Goal: Task Accomplishment & Management: Complete application form

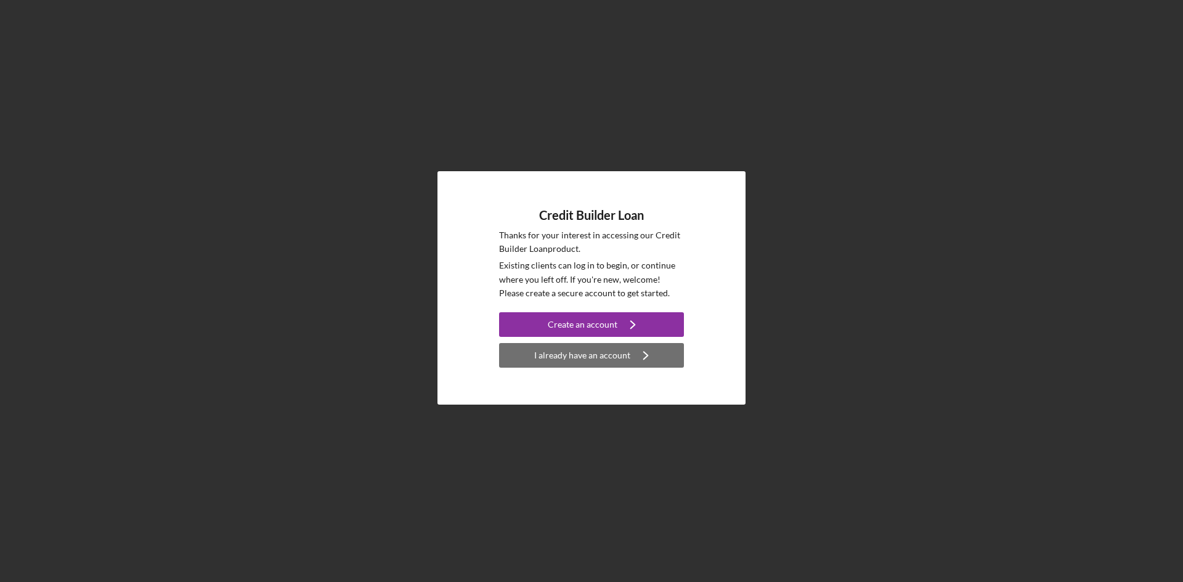
click at [654, 359] on icon "Icon/Navigate" at bounding box center [645, 355] width 31 height 31
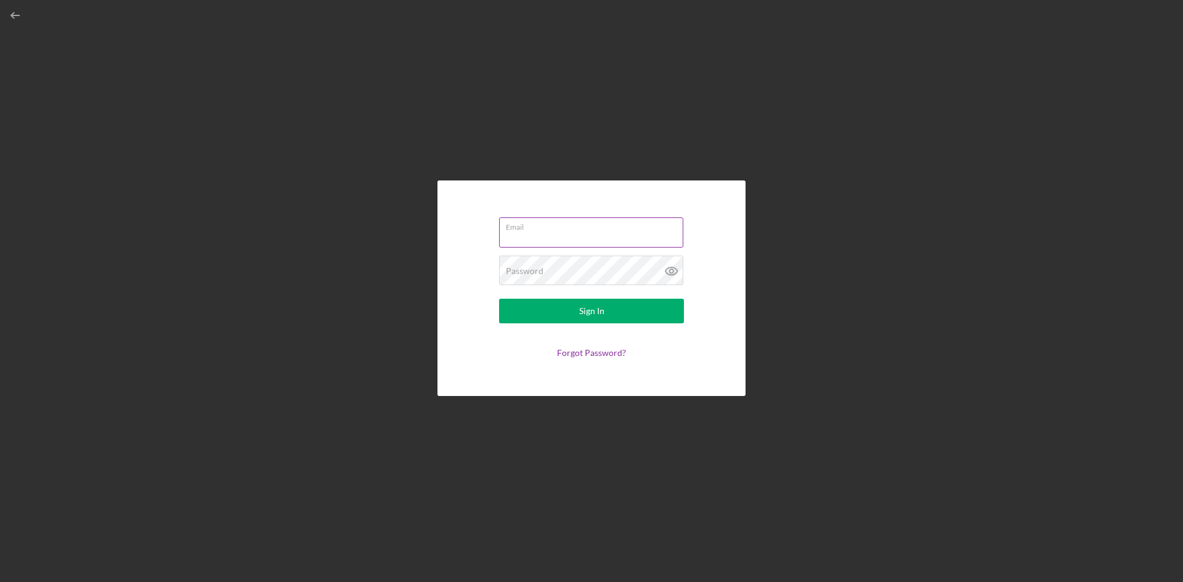
click at [541, 228] on div "Email" at bounding box center [591, 232] width 185 height 31
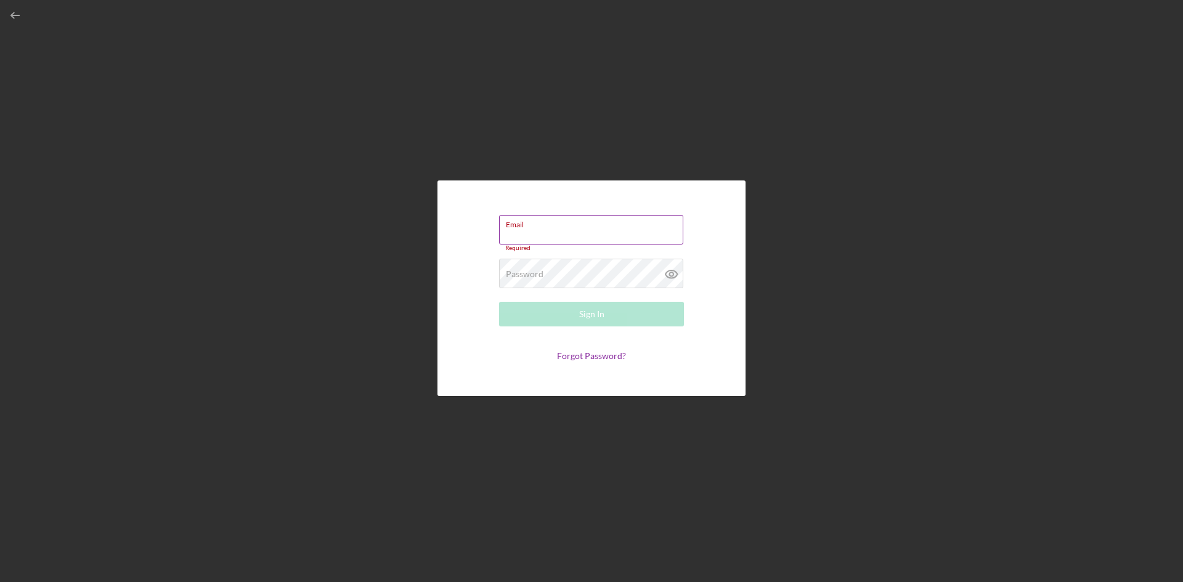
drag, startPoint x: 541, startPoint y: 228, endPoint x: 527, endPoint y: 225, distance: 13.8
click at [527, 225] on label "Email" at bounding box center [594, 223] width 177 height 14
click at [527, 225] on input "Email" at bounding box center [591, 230] width 184 height 30
paste input "[EMAIL_ADDRESS][DOMAIN_NAME]"
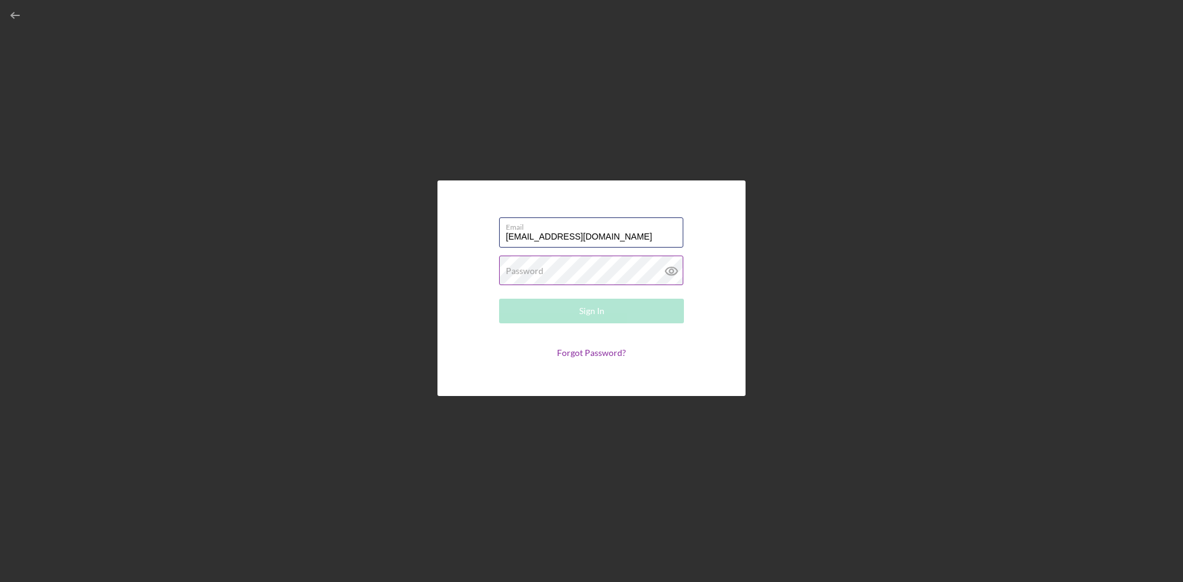
type input "[EMAIL_ADDRESS][DOMAIN_NAME]"
click at [531, 264] on div "Password Required" at bounding box center [591, 271] width 185 height 31
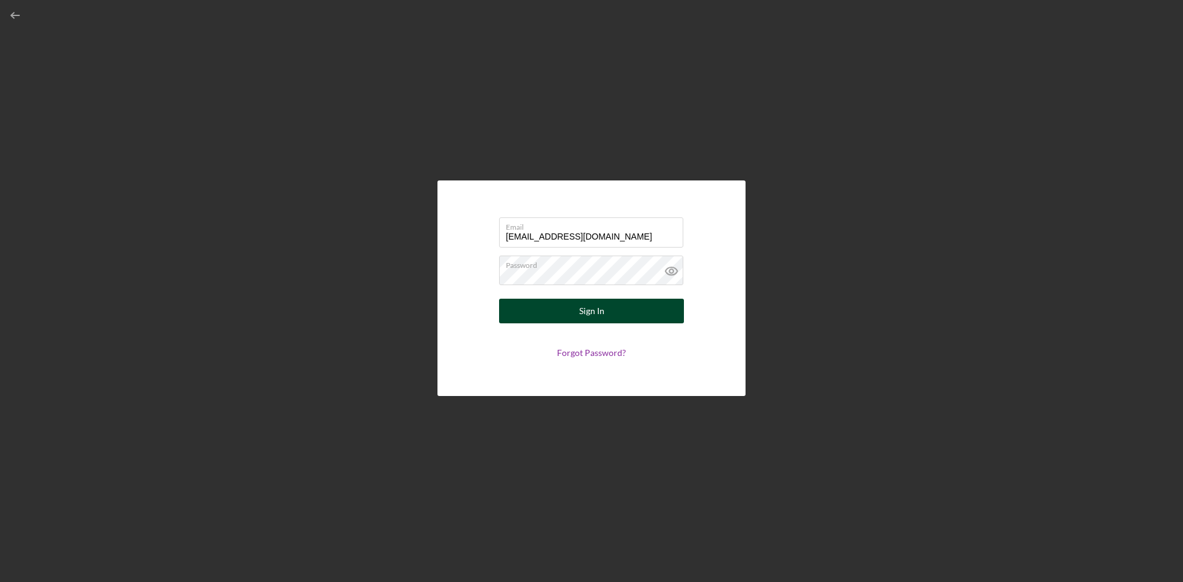
click at [557, 319] on button "Sign In" at bounding box center [591, 311] width 185 height 25
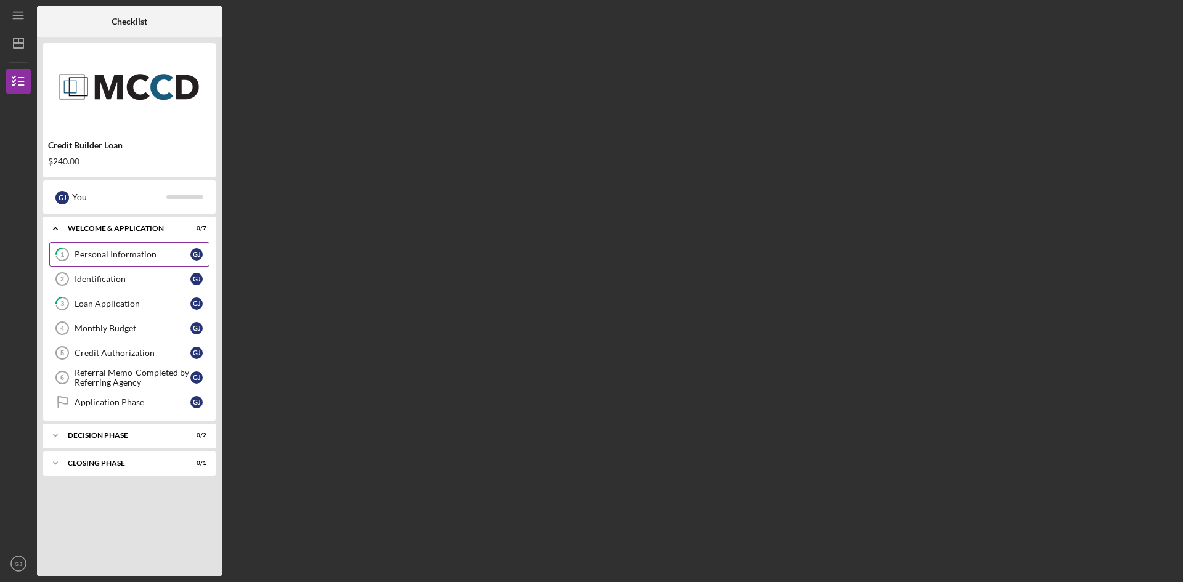
click at [116, 259] on div "Personal Information" at bounding box center [133, 254] width 116 height 10
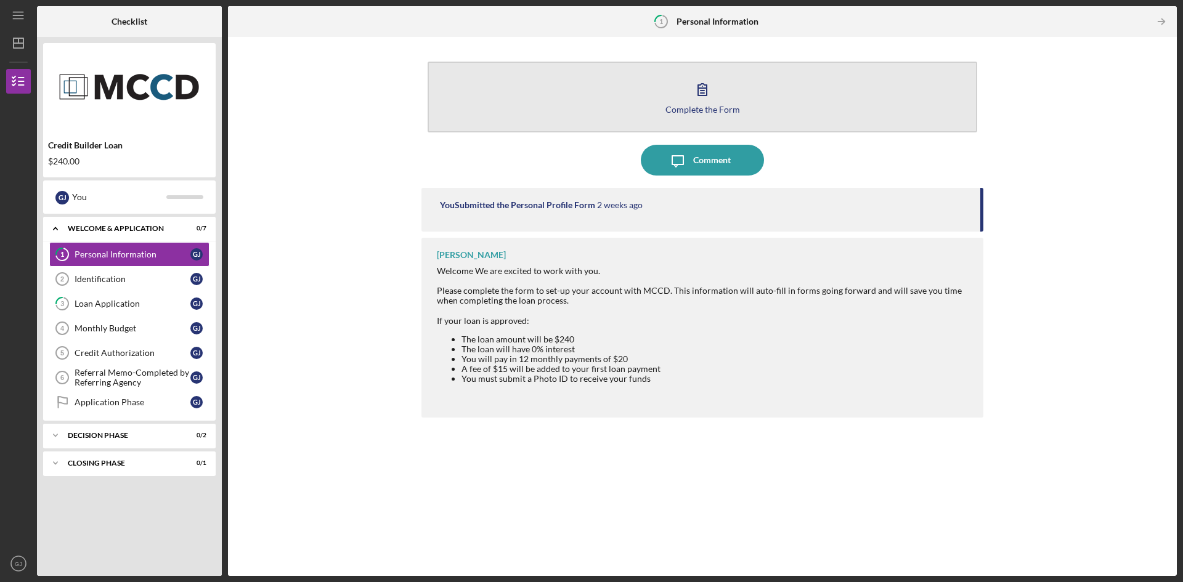
click at [721, 87] on button "Complete the Form Form" at bounding box center [701, 97] width 549 height 71
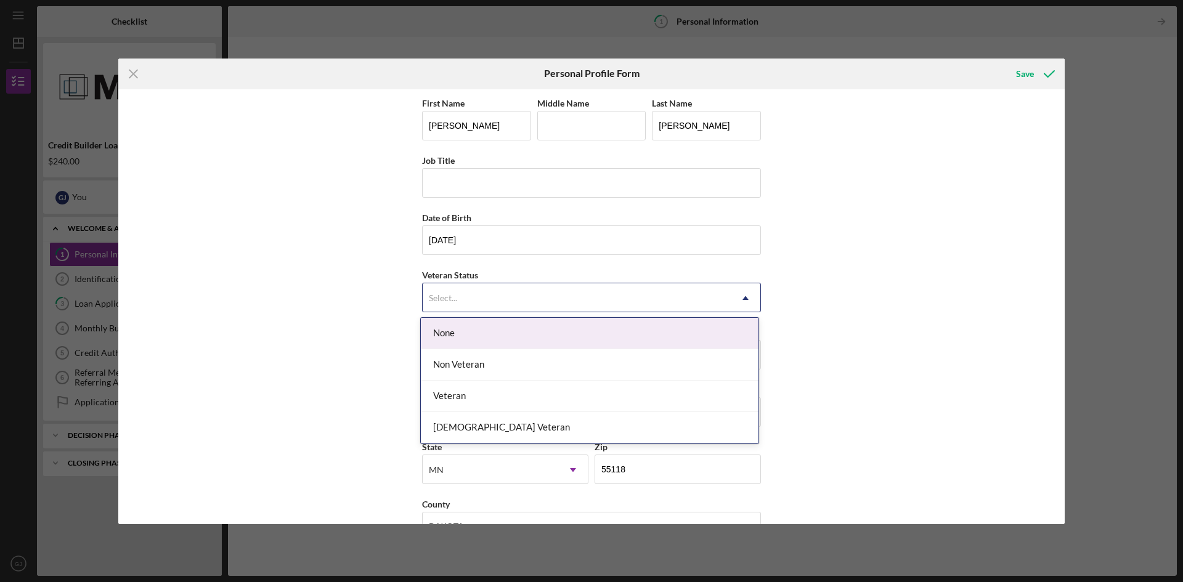
click at [477, 305] on div "Select..." at bounding box center [576, 298] width 308 height 28
click at [472, 338] on div "None" at bounding box center [590, 333] width 338 height 31
click at [479, 285] on div "Select..." at bounding box center [576, 298] width 308 height 28
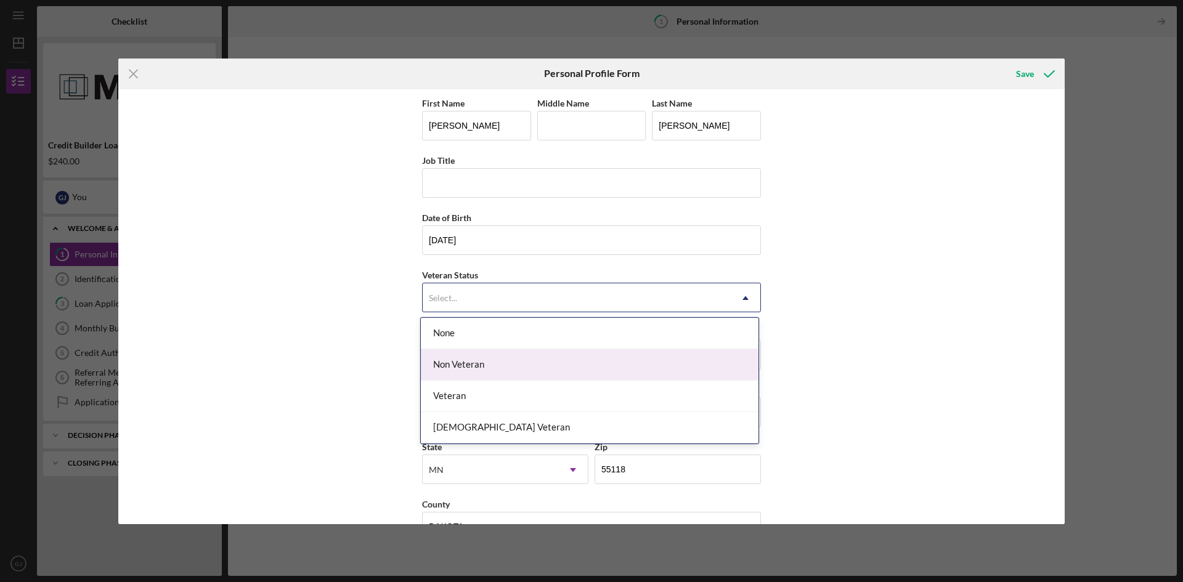
click at [490, 354] on div "Non Veteran" at bounding box center [590, 364] width 338 height 31
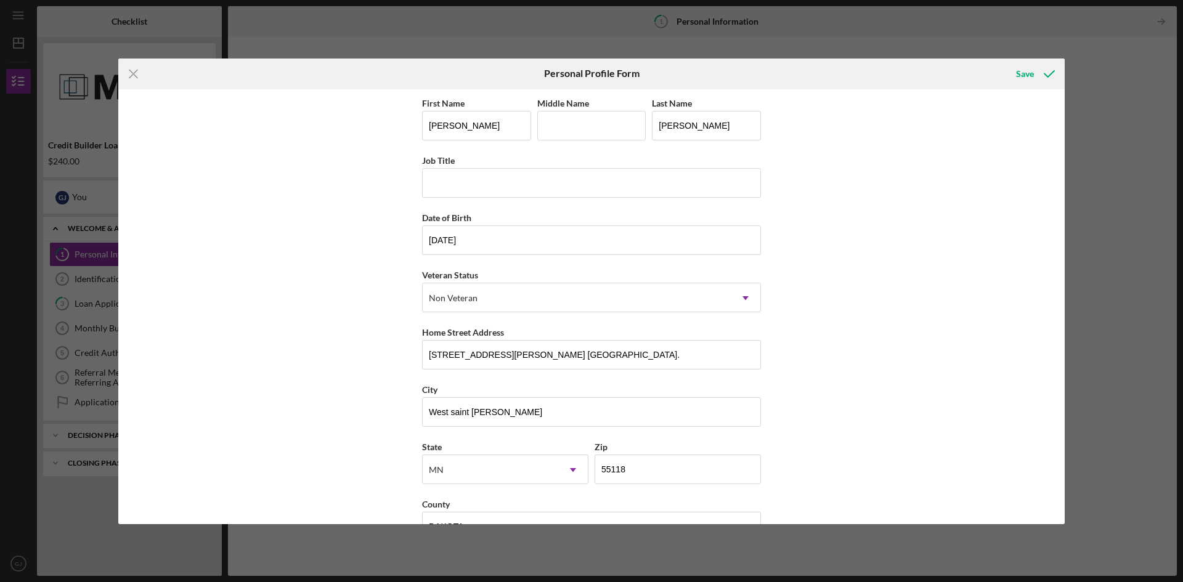
click at [938, 370] on div "First Name [PERSON_NAME] Middle Name Last Name [PERSON_NAME] Job Title Date of …" at bounding box center [591, 306] width 946 height 435
click at [1034, 78] on icon "submit" at bounding box center [1048, 74] width 31 height 31
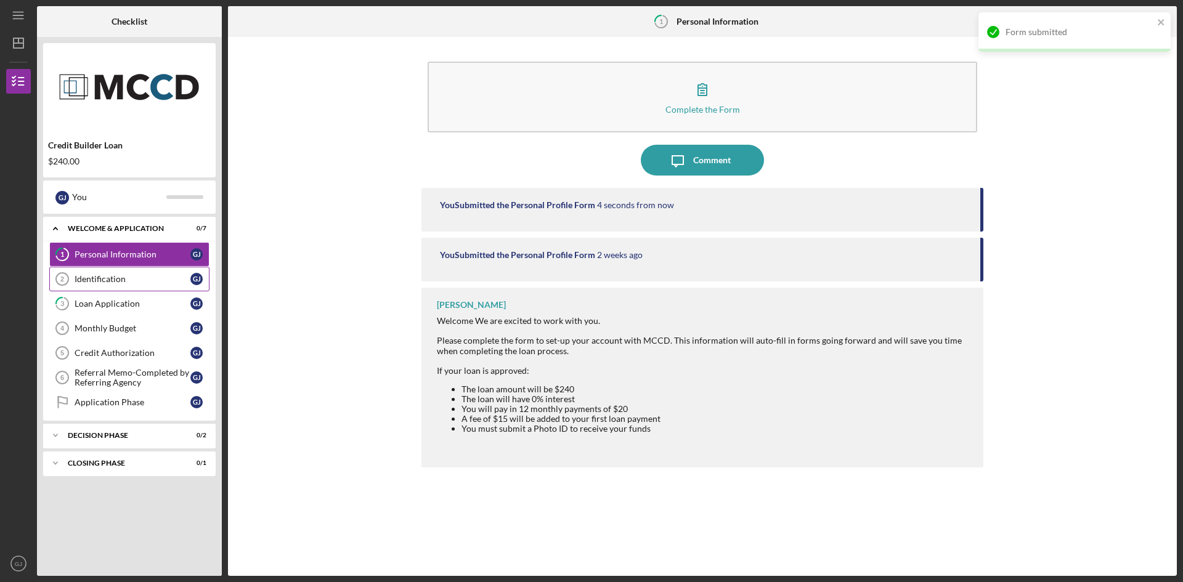
click at [115, 280] on div "Identification" at bounding box center [133, 279] width 116 height 10
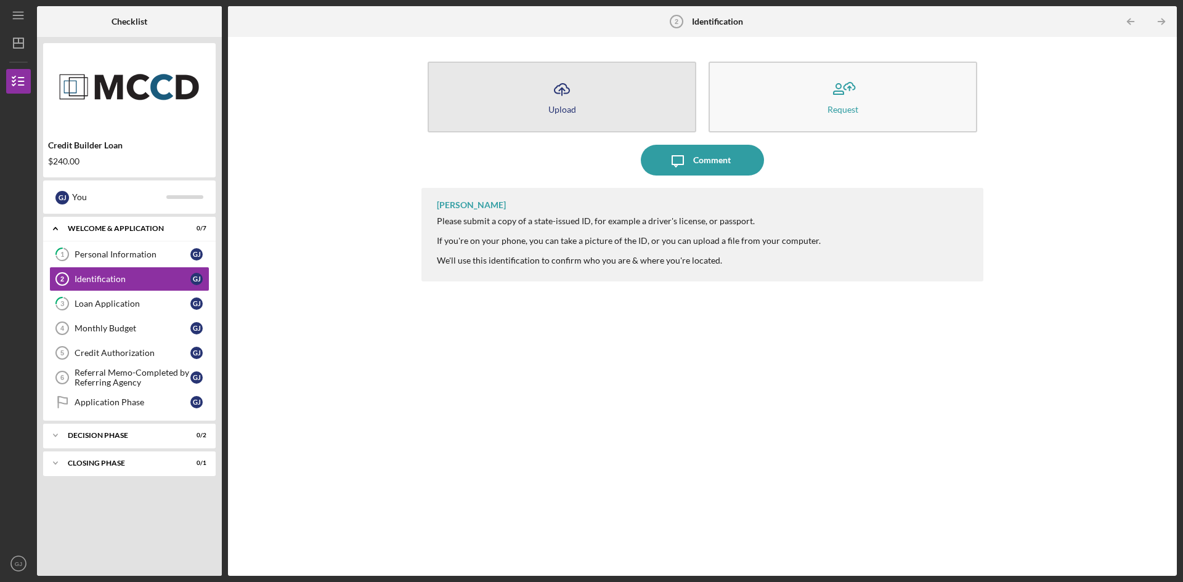
click at [603, 96] on button "Icon/Upload Upload" at bounding box center [561, 97] width 269 height 71
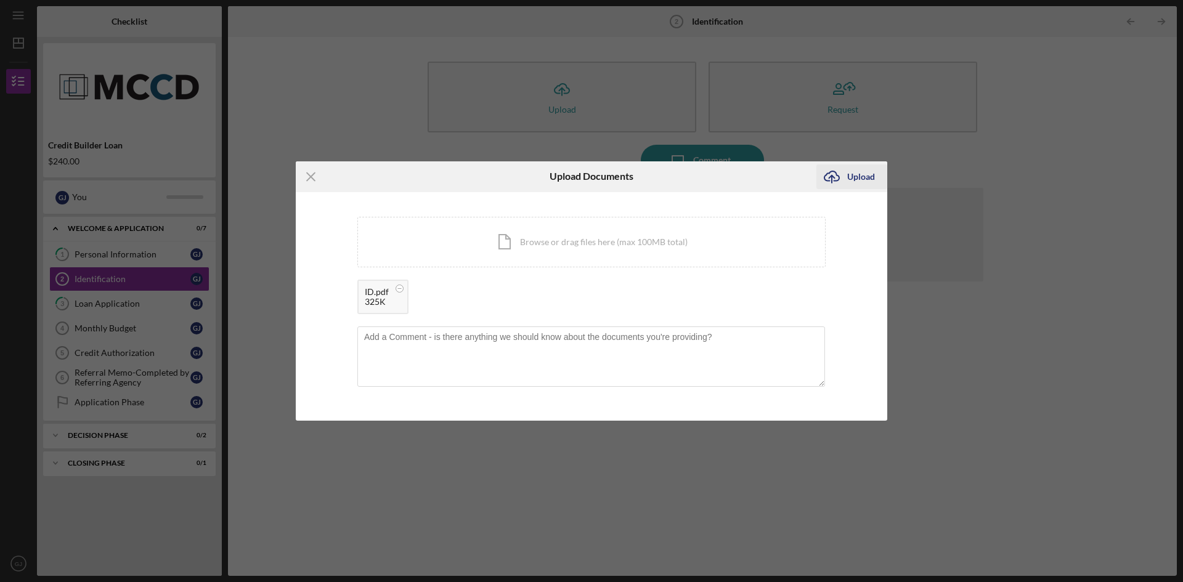
click at [865, 173] on div "Upload" at bounding box center [861, 176] width 28 height 25
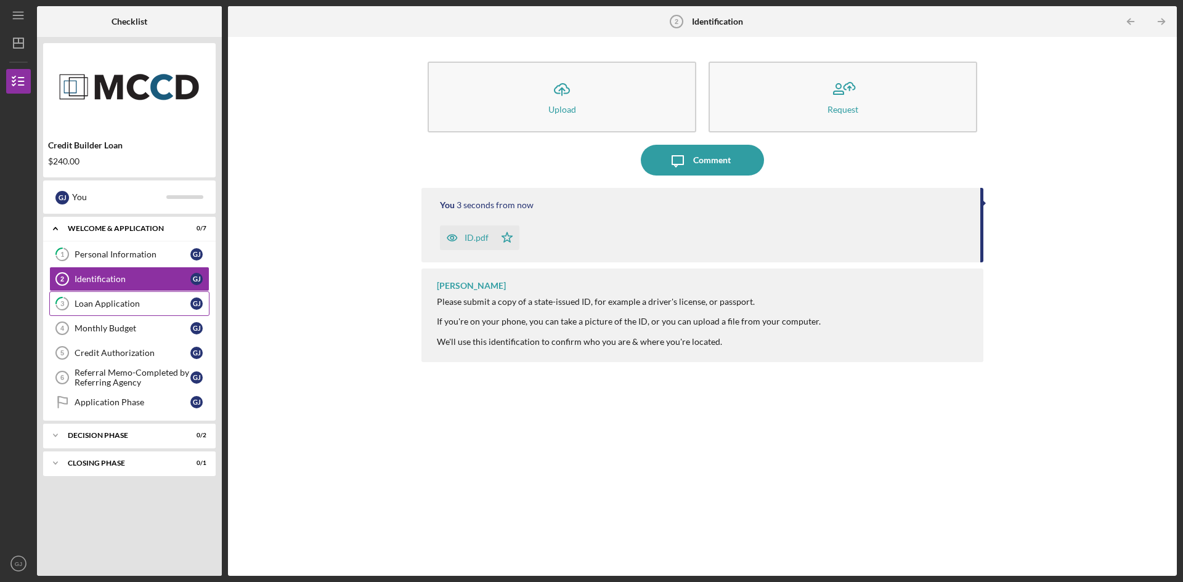
click at [116, 296] on link "3 Loan Application [PERSON_NAME]" at bounding box center [129, 303] width 160 height 25
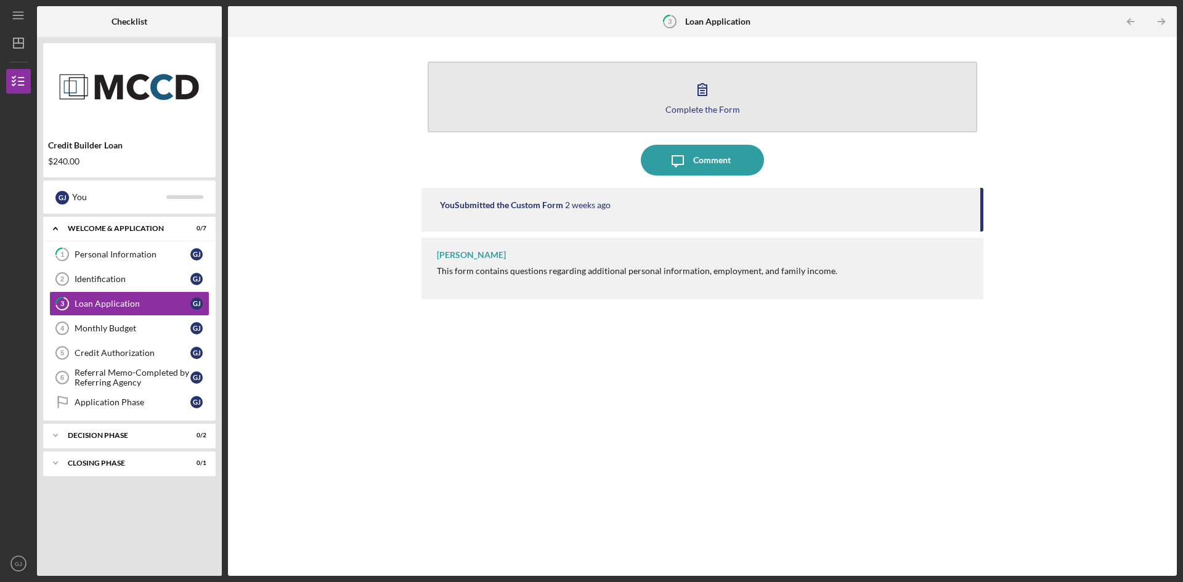
click at [621, 103] on button "Complete the Form Form" at bounding box center [701, 97] width 549 height 71
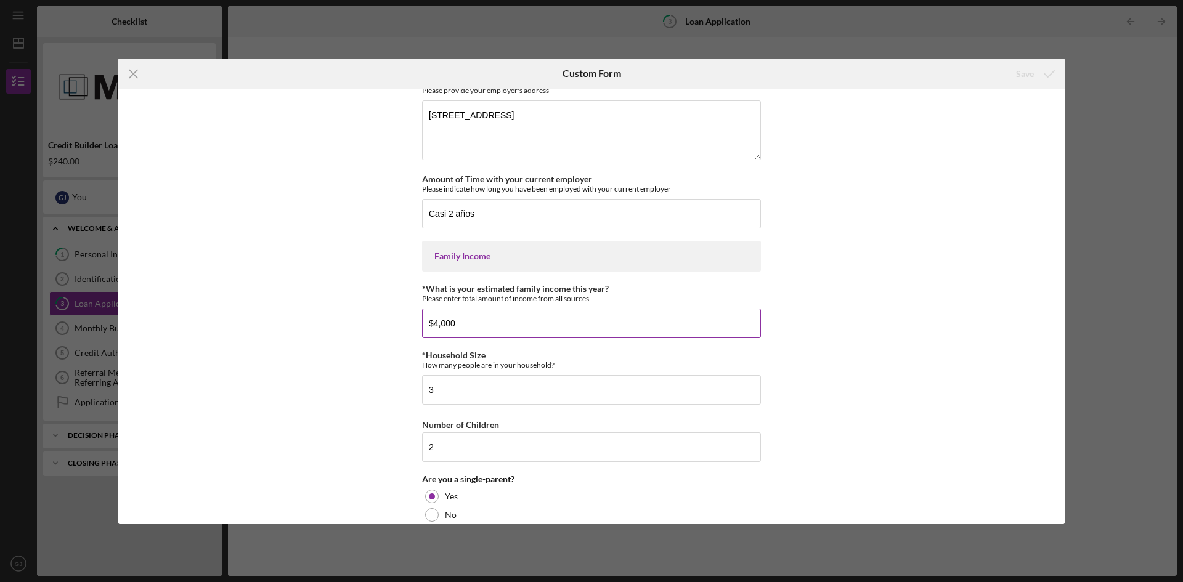
scroll to position [739, 0]
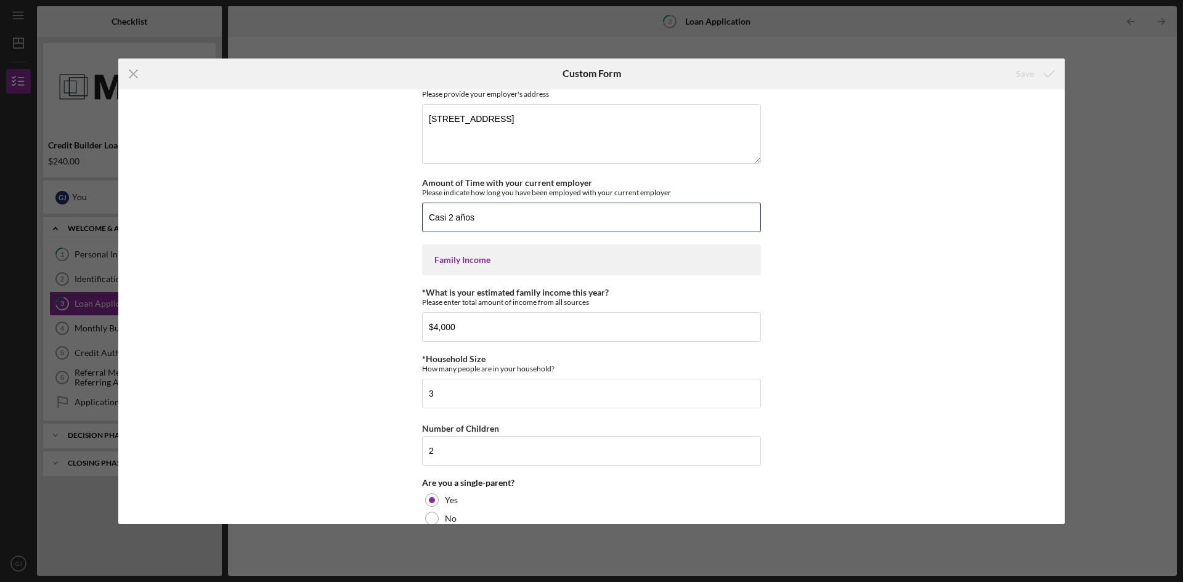
drag, startPoint x: 514, startPoint y: 212, endPoint x: 355, endPoint y: 218, distance: 159.0
click at [355, 218] on div "MCCD Credit Building Loan Application Personal Information Telephone Number [PH…" at bounding box center [591, 306] width 946 height 435
type input "2 Years"
click at [852, 325] on div "MCCD Credit Building Loan Application Personal Information Telephone Number [PH…" at bounding box center [591, 306] width 946 height 435
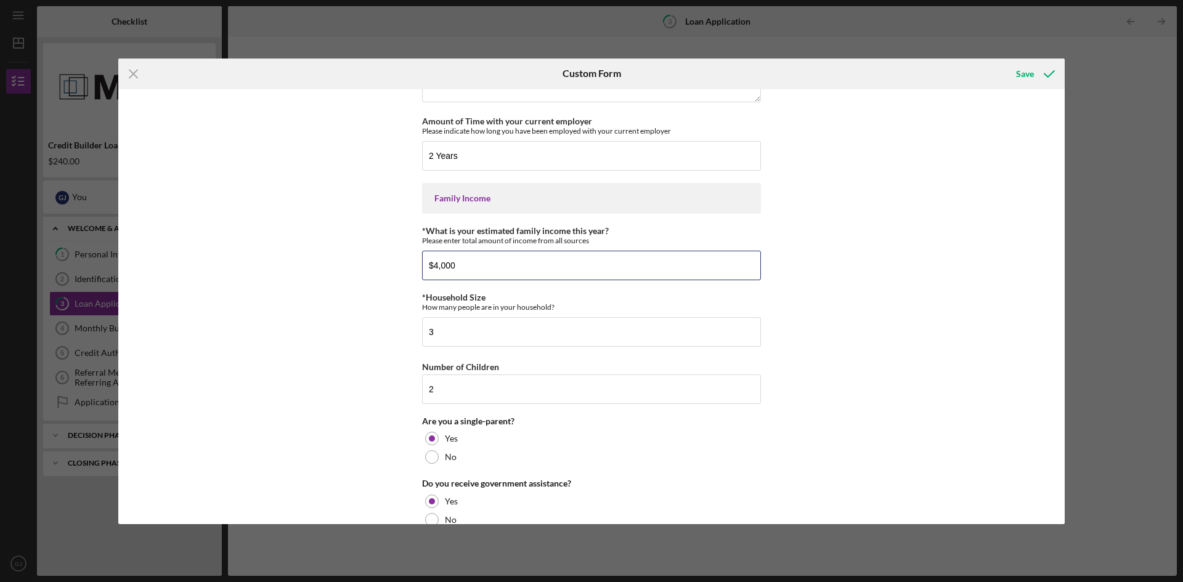
drag, startPoint x: 493, startPoint y: 273, endPoint x: 387, endPoint y: 267, distance: 105.5
click at [387, 267] on div "MCCD Credit Building Loan Application Personal Information Telephone Number [PH…" at bounding box center [591, 306] width 946 height 435
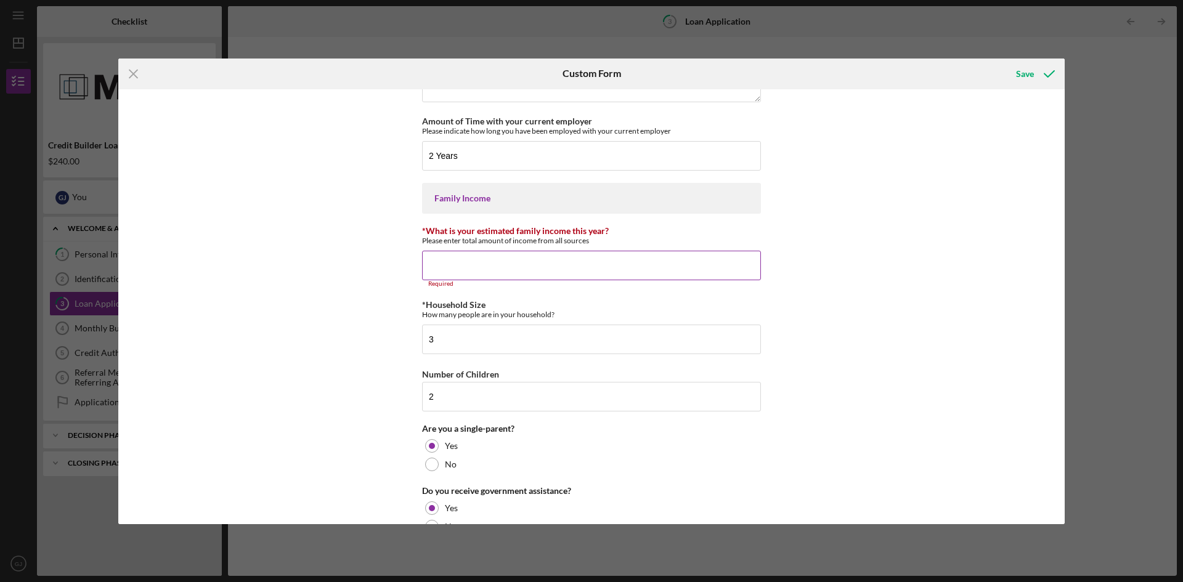
click at [559, 266] on input "*What is your estimated family income this year?" at bounding box center [591, 266] width 339 height 30
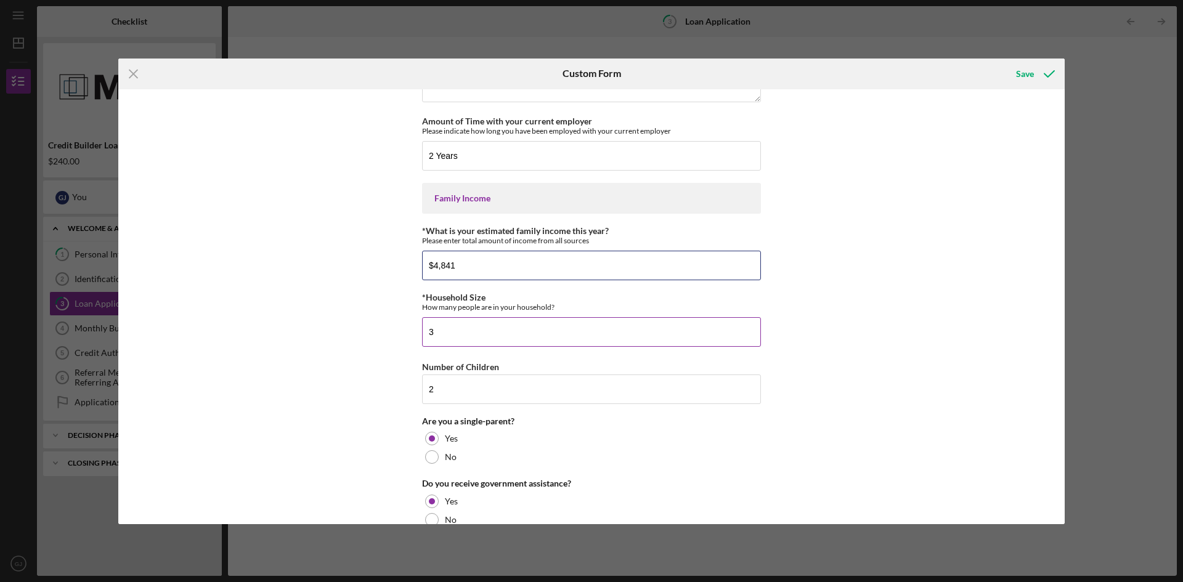
type input "$4,841"
click at [455, 314] on div "*Household Size How many people are in your household? 3" at bounding box center [591, 320] width 339 height 54
click at [785, 430] on div "MCCD Credit Building Loan Application Personal Information Telephone Number [PH…" at bounding box center [591, 306] width 946 height 435
click at [469, 333] on input "3" at bounding box center [591, 332] width 339 height 30
drag, startPoint x: 469, startPoint y: 333, endPoint x: 363, endPoint y: 333, distance: 105.9
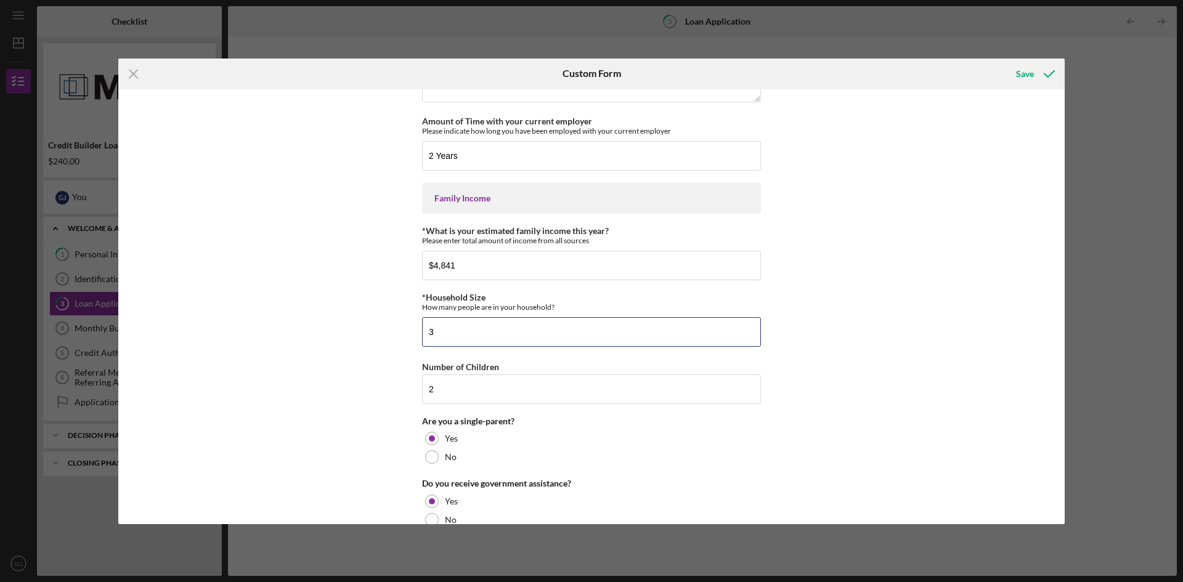
click at [363, 333] on div "MCCD Credit Building Loan Application Personal Information Telephone Number [PH…" at bounding box center [591, 306] width 946 height 435
click at [447, 328] on input "*Household Size" at bounding box center [591, 332] width 339 height 30
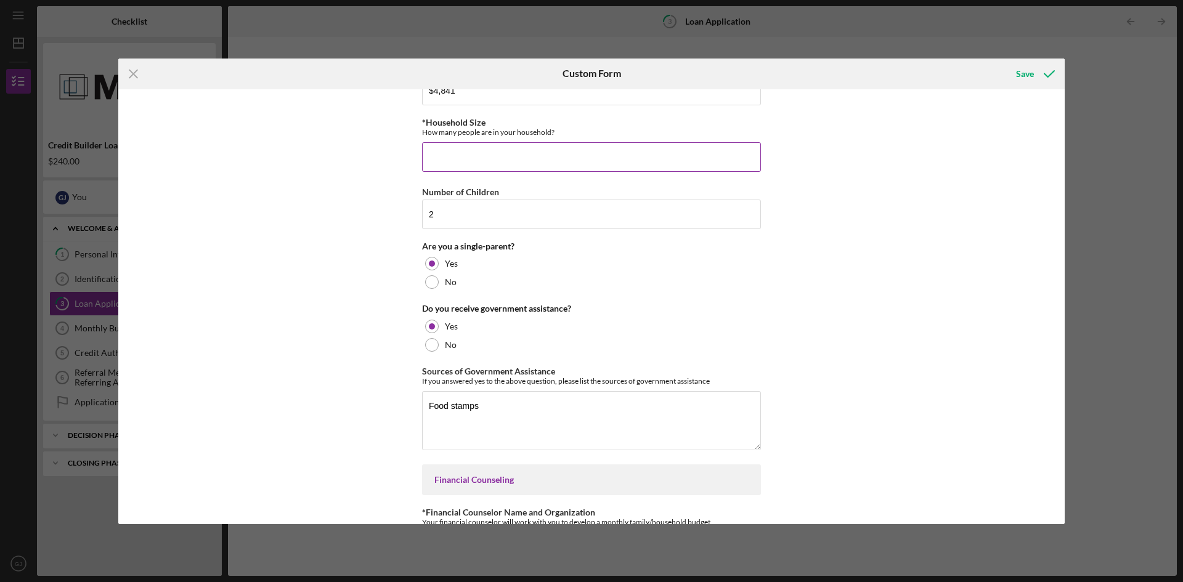
scroll to position [924, 0]
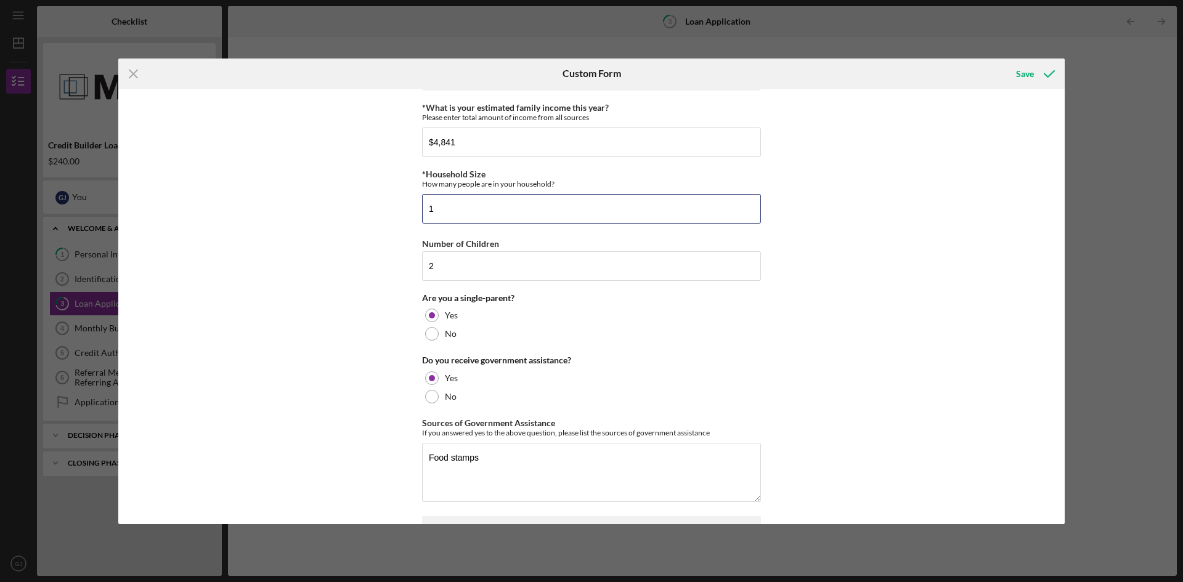
type input "1"
click at [978, 334] on div "MCCD Credit Building Loan Application Personal Information Telephone Number [PH…" at bounding box center [591, 306] width 946 height 435
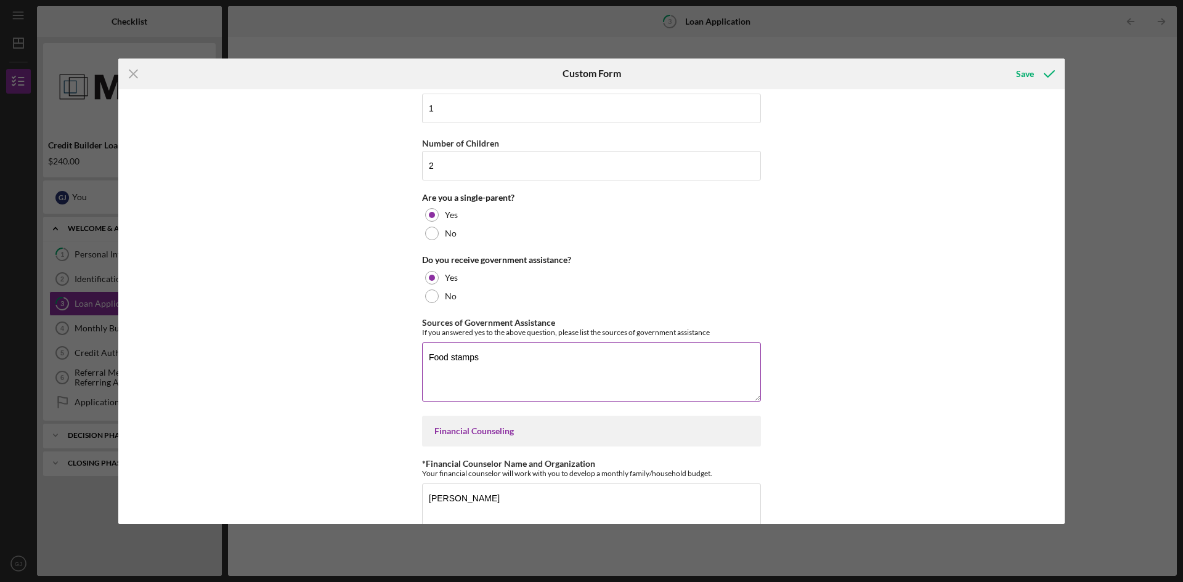
scroll to position [1064, 0]
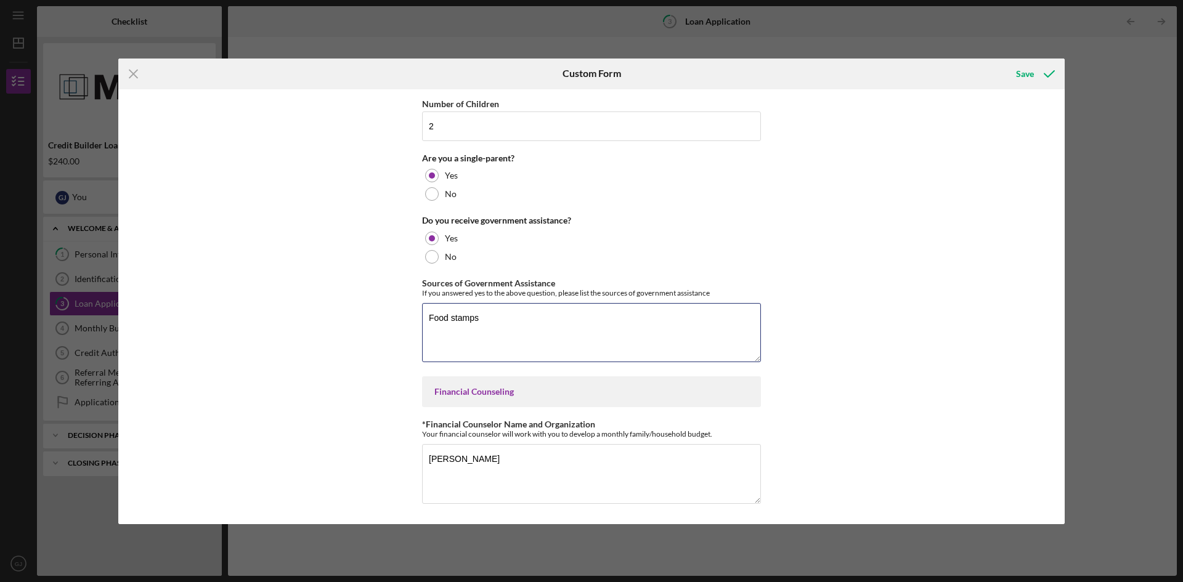
drag, startPoint x: 517, startPoint y: 321, endPoint x: 375, endPoint y: 313, distance: 141.9
click at [375, 313] on div "MCCD Credit Building Loan Application Personal Information Telephone Number [PH…" at bounding box center [591, 306] width 946 height 435
type textarea "SNAP"
drag, startPoint x: 543, startPoint y: 458, endPoint x: 263, endPoint y: 458, distance: 279.6
click at [263, 458] on div "MCCD Credit Building Loan Application Personal Information Telephone Number [PH…" at bounding box center [591, 306] width 946 height 435
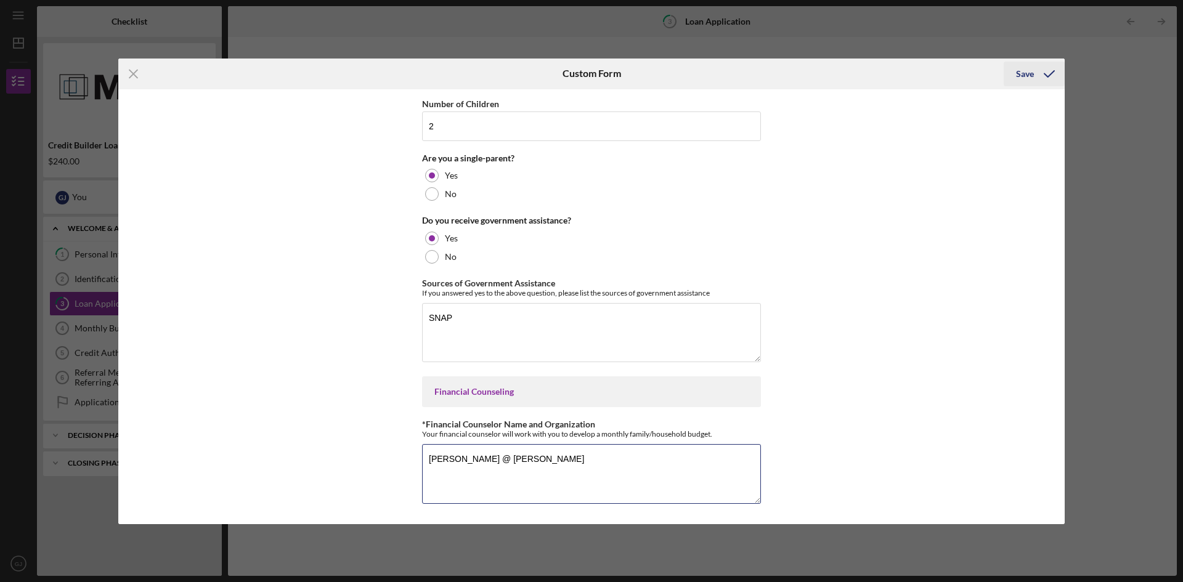
type textarea "[PERSON_NAME] @ [PERSON_NAME]"
click at [1023, 76] on div "Save" at bounding box center [1025, 74] width 18 height 25
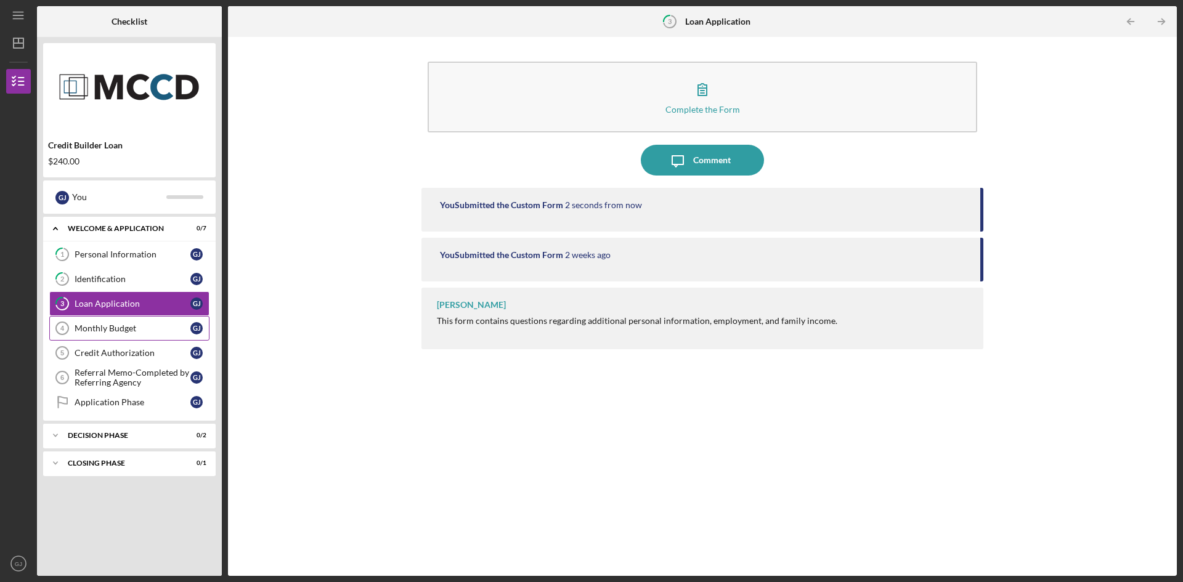
click at [124, 333] on div "Monthly Budget" at bounding box center [133, 328] width 116 height 10
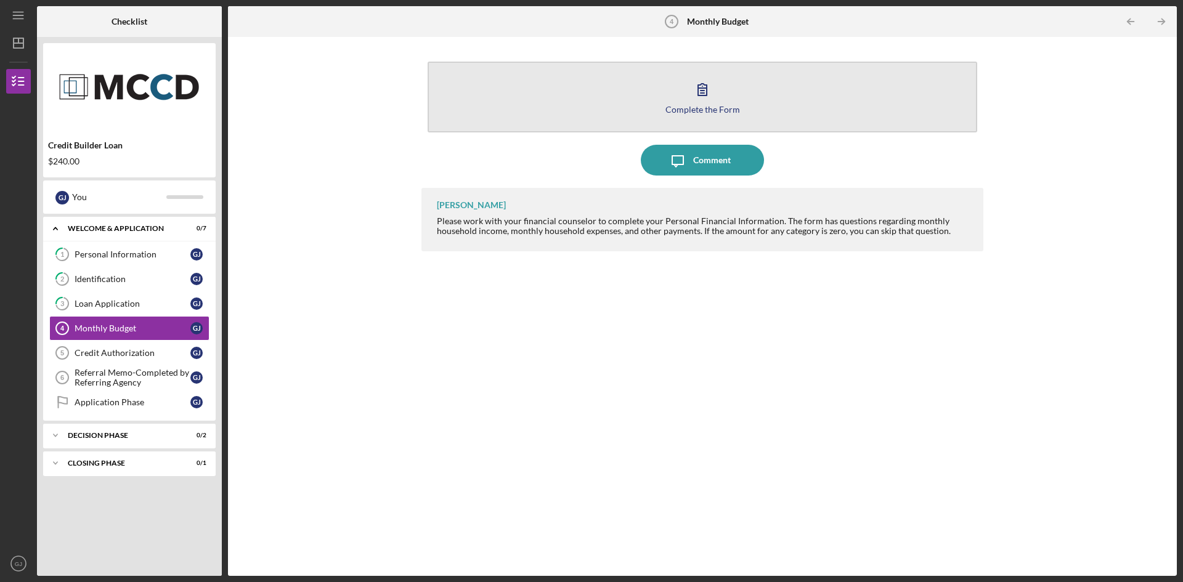
click at [704, 95] on icon "button" at bounding box center [702, 89] width 31 height 31
click at [692, 93] on icon "button" at bounding box center [702, 89] width 31 height 31
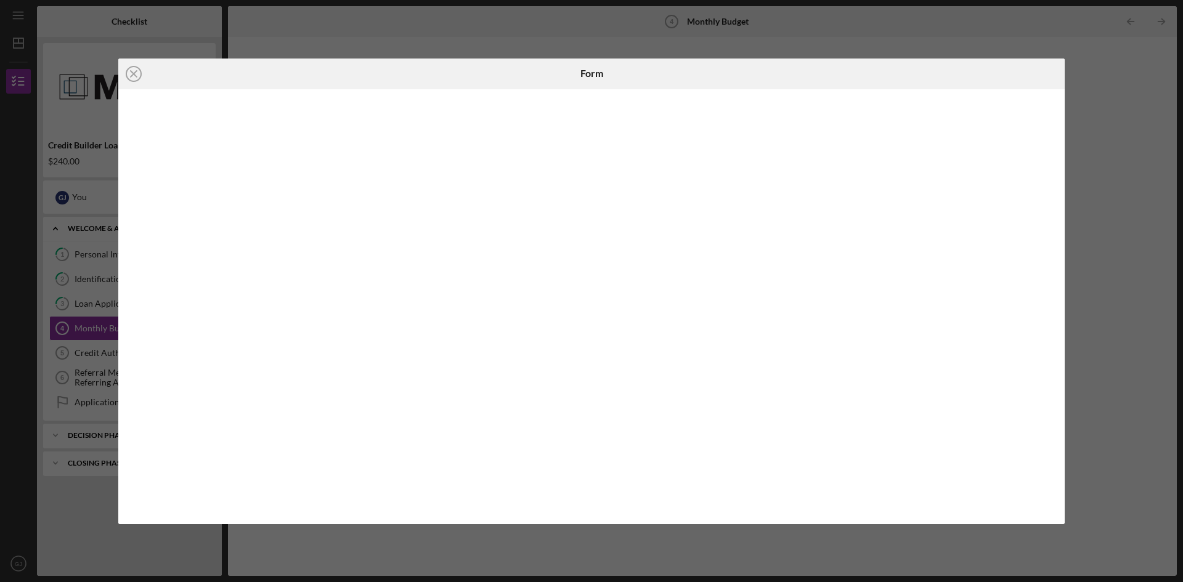
click at [1069, 217] on div "Icon/Close Form" at bounding box center [591, 291] width 1183 height 582
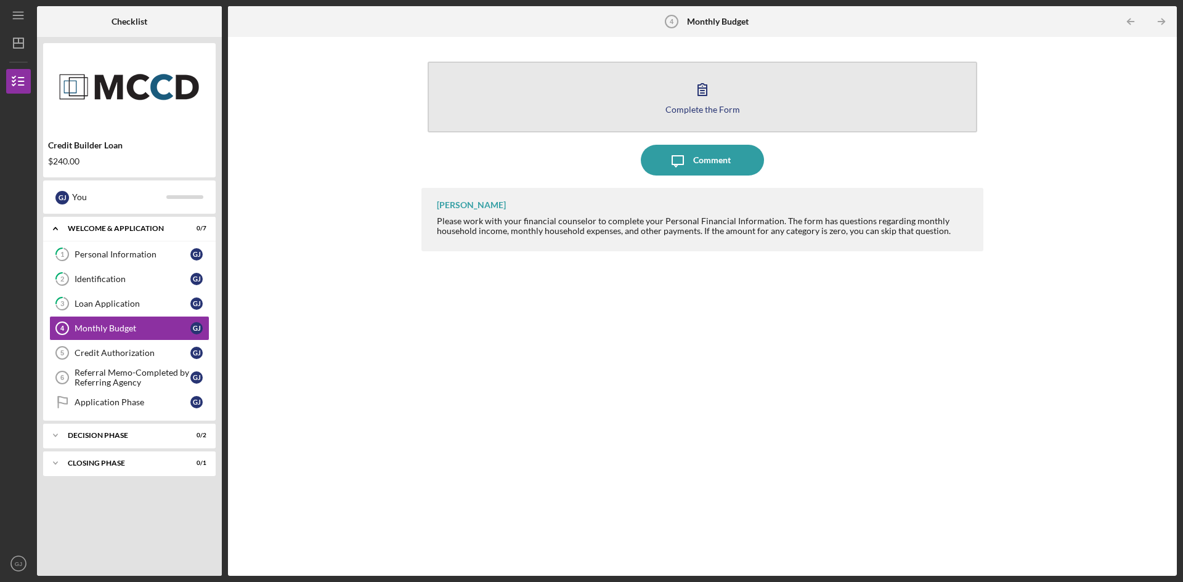
click at [751, 87] on button "Complete the Form Form" at bounding box center [701, 97] width 549 height 71
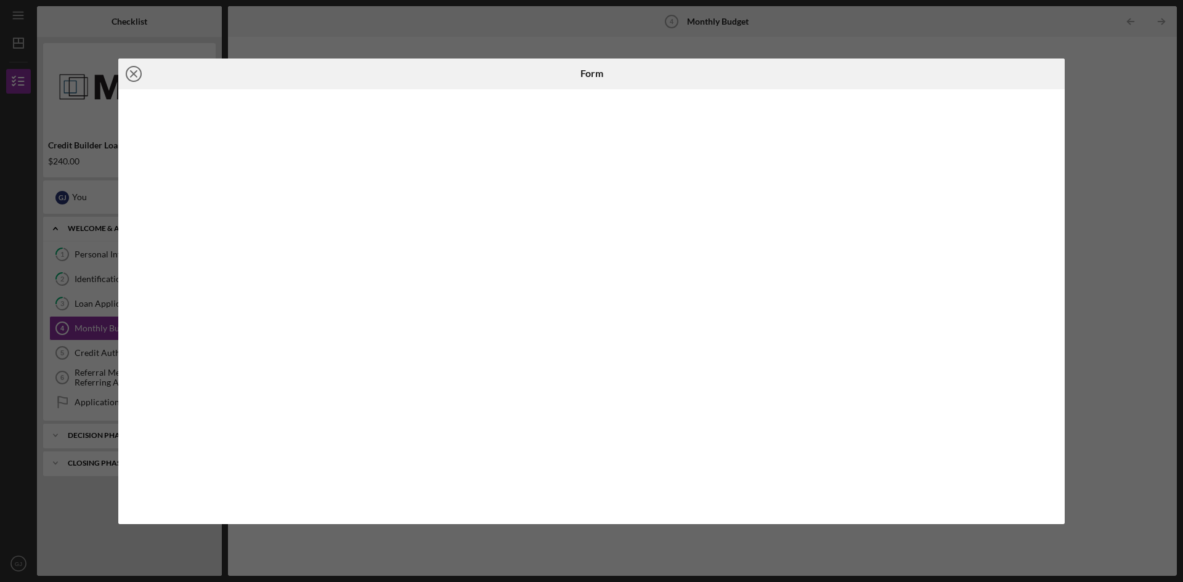
click at [133, 79] on icon "Icon/Close" at bounding box center [133, 74] width 31 height 31
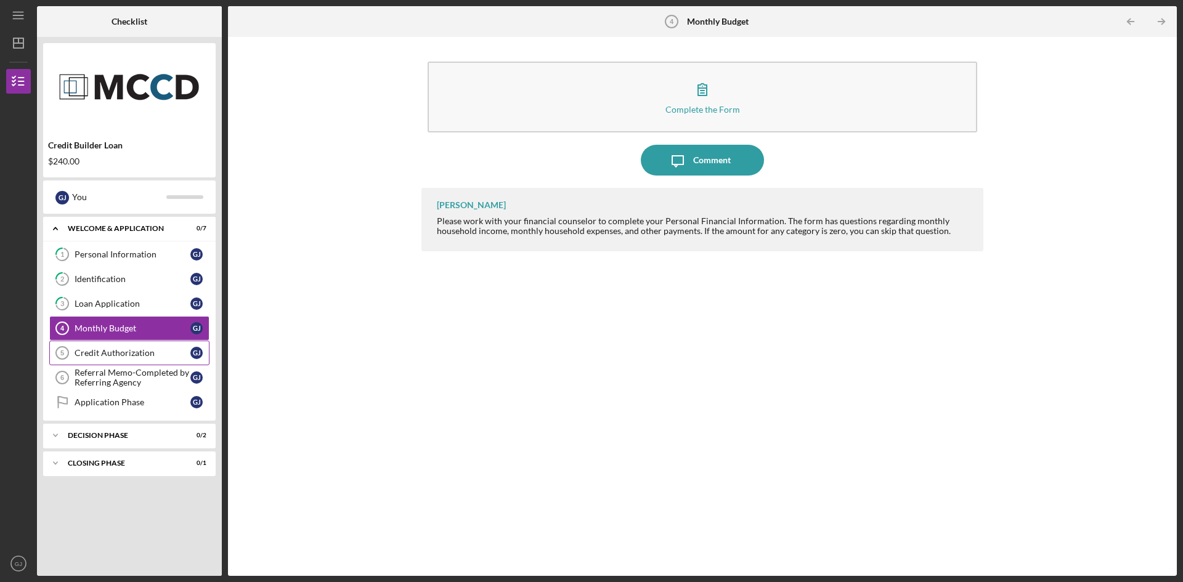
click at [96, 355] on div "Credit Authorization" at bounding box center [133, 353] width 116 height 10
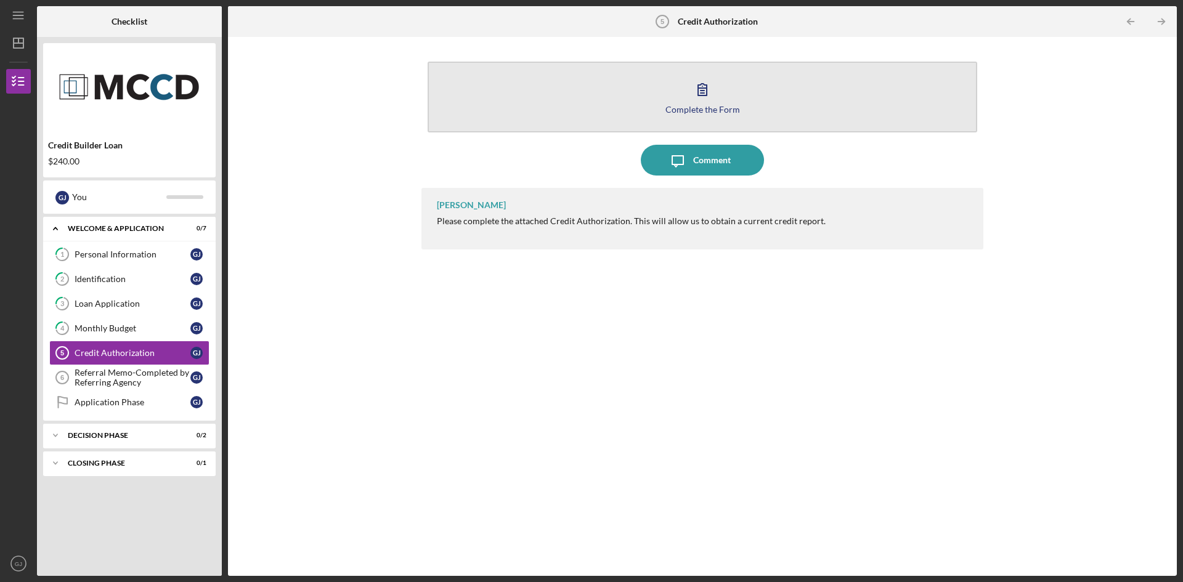
click at [641, 79] on button "Complete the Form Form" at bounding box center [701, 97] width 549 height 71
click at [704, 110] on div "Complete the Form" at bounding box center [702, 109] width 75 height 9
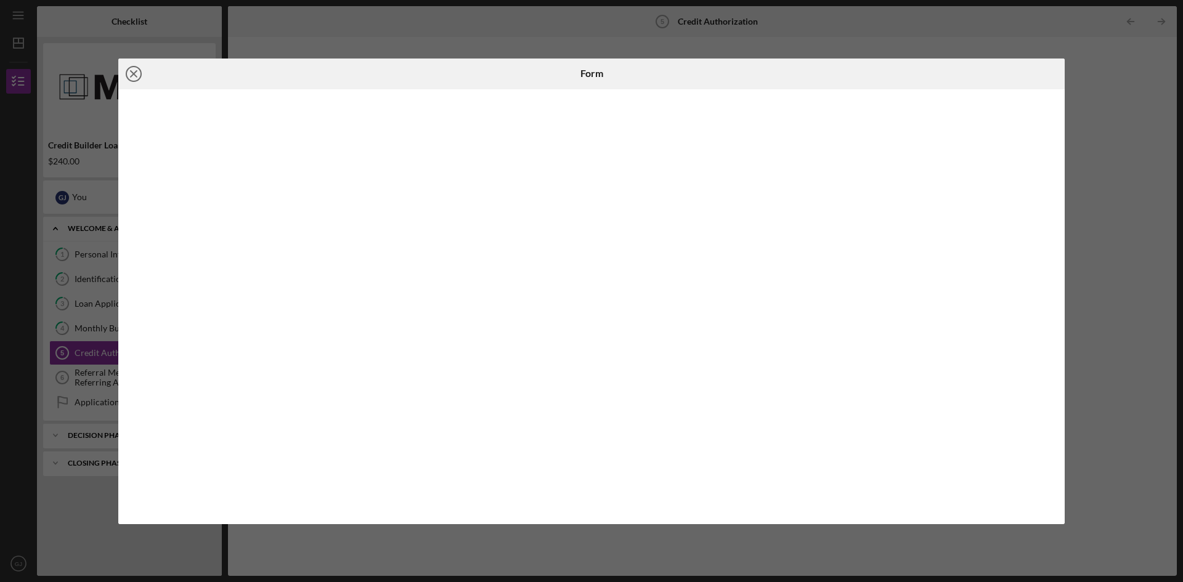
click at [138, 78] on icon "Icon/Close" at bounding box center [133, 74] width 31 height 31
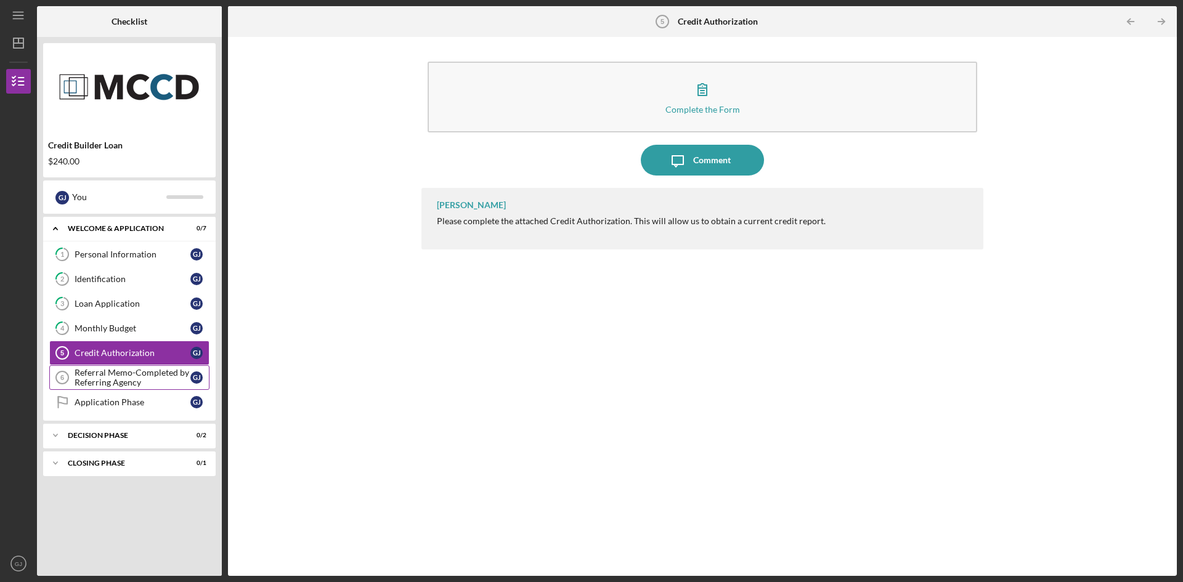
click at [125, 372] on div "Referral Memo-Completed by Referring Agency" at bounding box center [133, 378] width 116 height 20
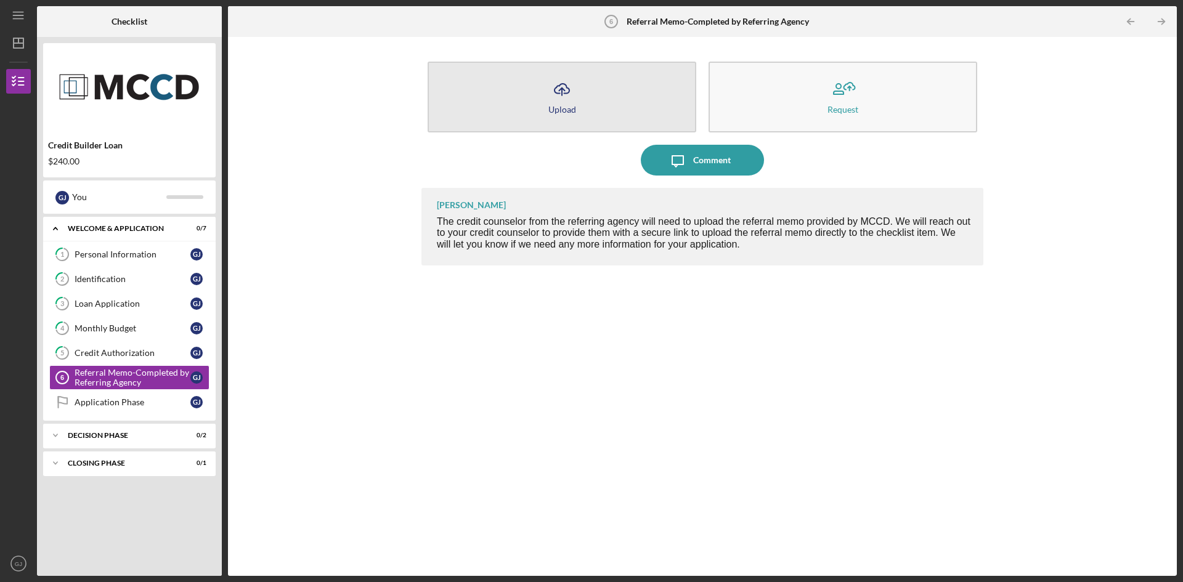
click at [589, 129] on button "Icon/Upload Upload" at bounding box center [561, 97] width 269 height 71
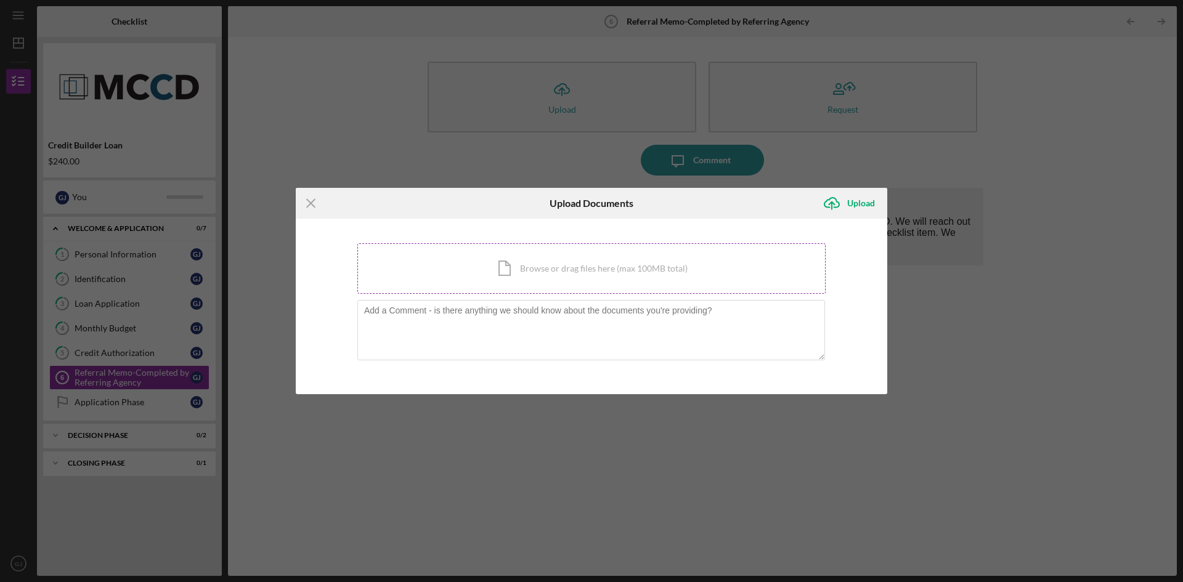
click at [493, 272] on div "Icon/Document Browse or drag files here (max 100MB total) Tap to choose files o…" at bounding box center [591, 268] width 468 height 51
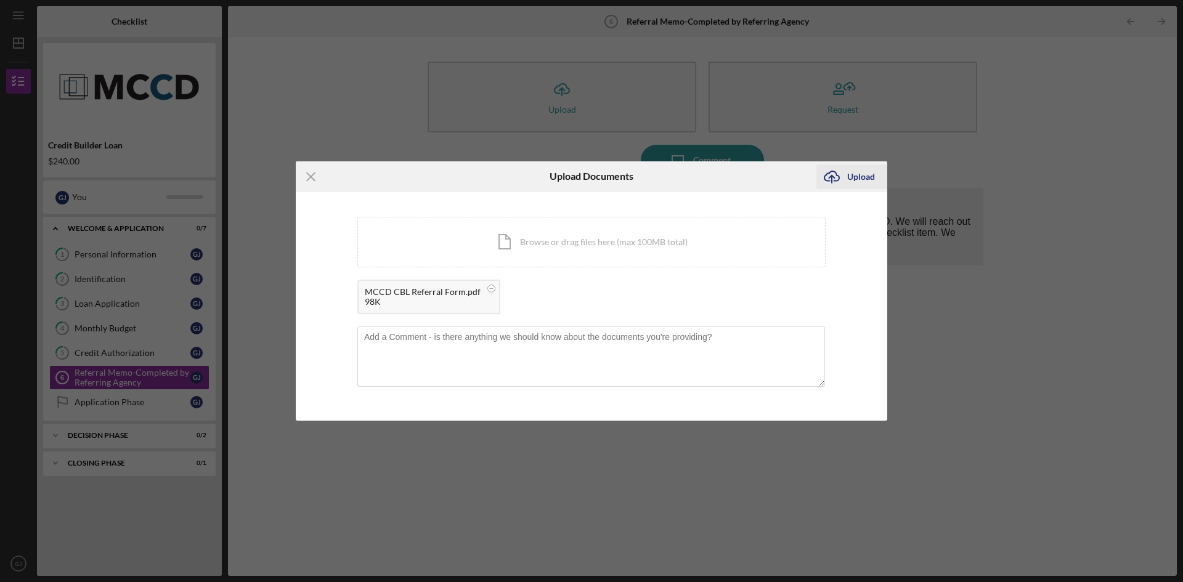
click at [862, 172] on div "Upload" at bounding box center [861, 176] width 28 height 25
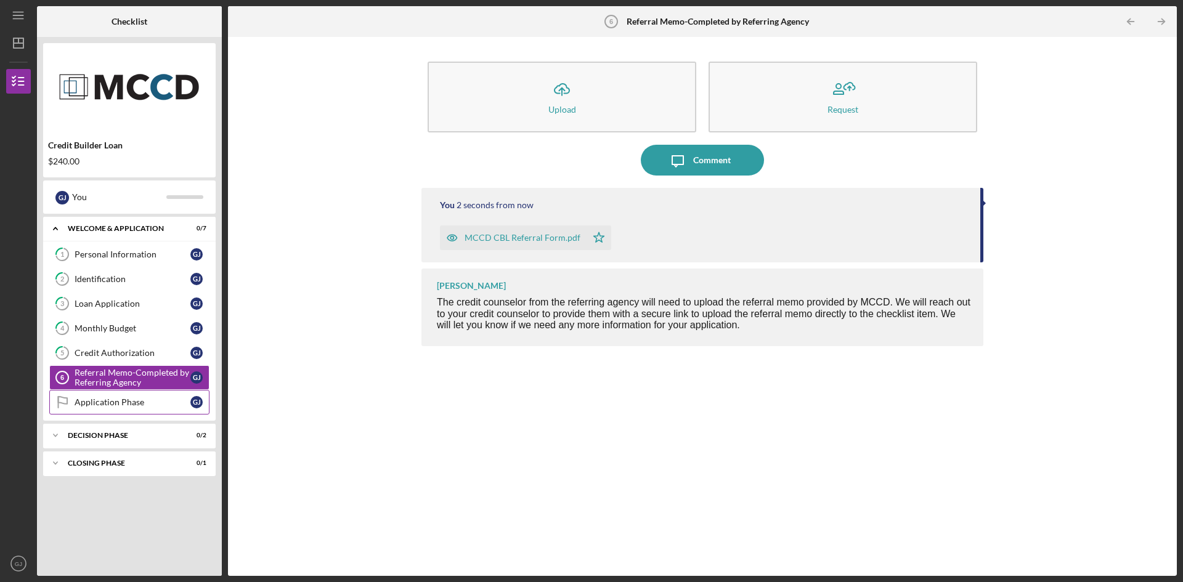
click at [87, 407] on div "Application Phase" at bounding box center [133, 402] width 116 height 10
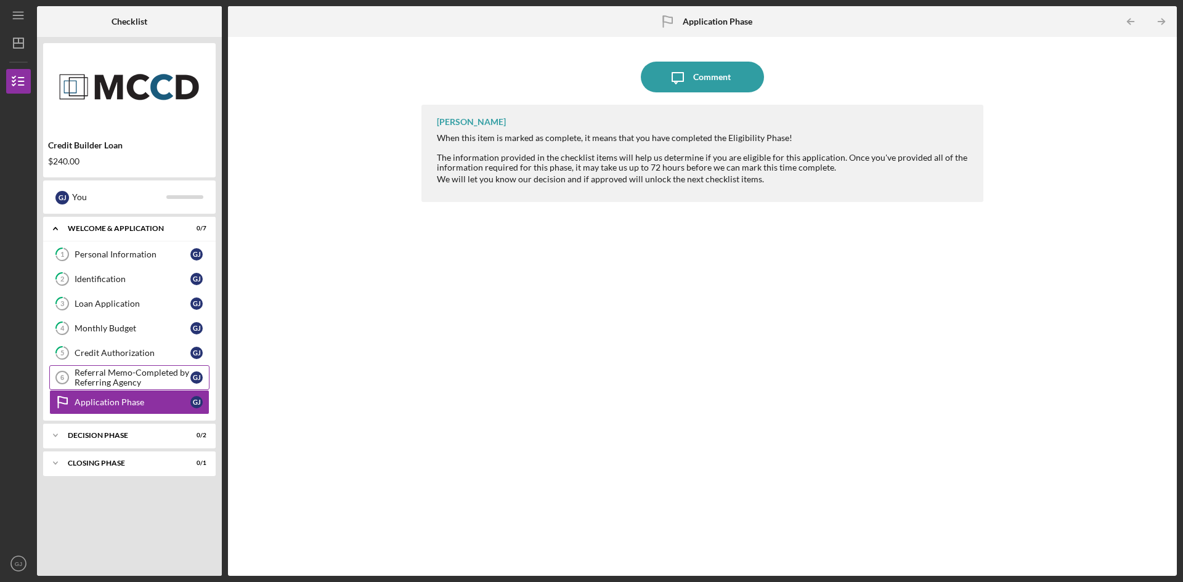
click at [127, 381] on div "Referral Memo-Completed by Referring Agency" at bounding box center [133, 378] width 116 height 20
